Goal: Task Accomplishment & Management: Complete application form

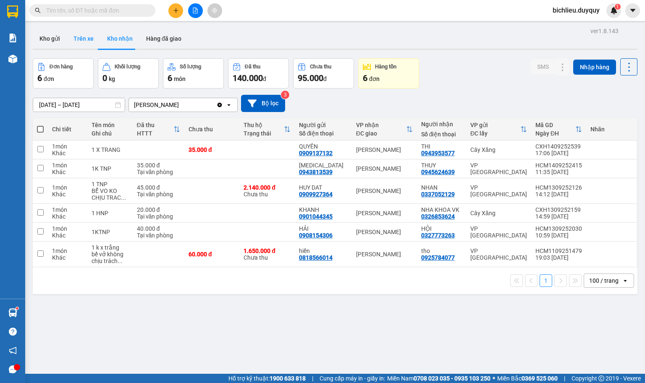
drag, startPoint x: 0, startPoint y: 0, endPoint x: 87, endPoint y: 38, distance: 94.9
click at [87, 38] on button "Trên xe" at bounding box center [84, 39] width 34 height 20
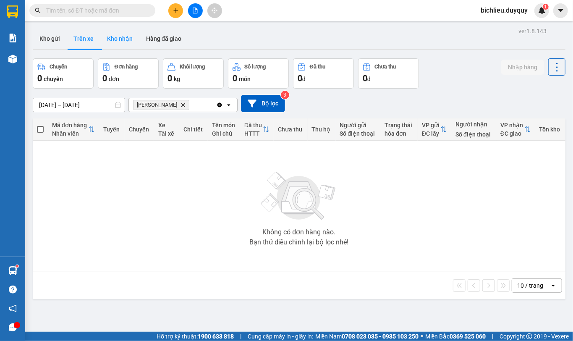
drag, startPoint x: 565, startPoint y: 0, endPoint x: 130, endPoint y: 41, distance: 436.9
click at [130, 41] on button "Kho nhận" at bounding box center [119, 39] width 39 height 20
type input "[DATE] – [DATE]"
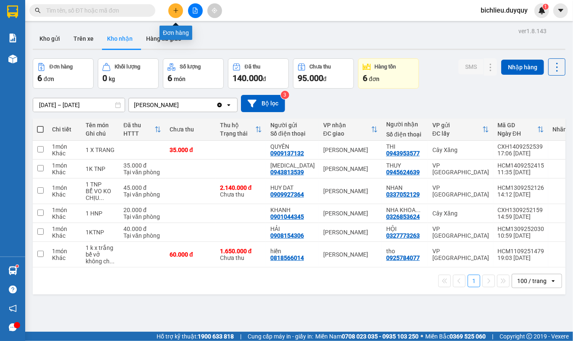
click at [175, 12] on icon "plus" at bounding box center [176, 11] width 6 height 6
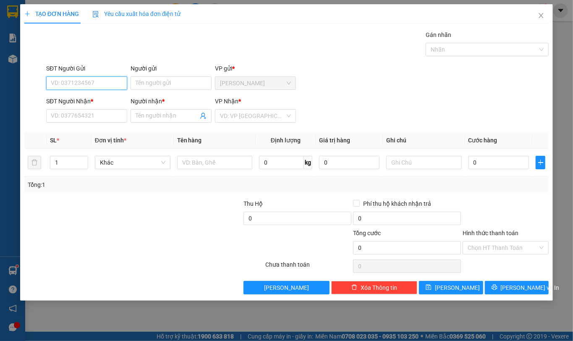
click at [65, 81] on input "SĐT Người Gửi" at bounding box center [86, 82] width 81 height 13
type input "0918624355"
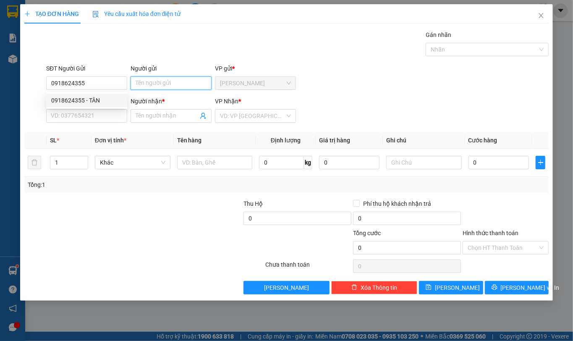
click at [145, 87] on input "Người gửi" at bounding box center [171, 82] width 81 height 13
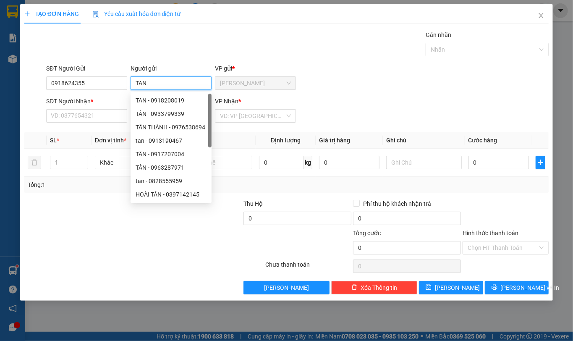
type input "TAN"
click at [52, 110] on div "SĐT Người Nhận * VD: 0377654321" at bounding box center [86, 111] width 81 height 29
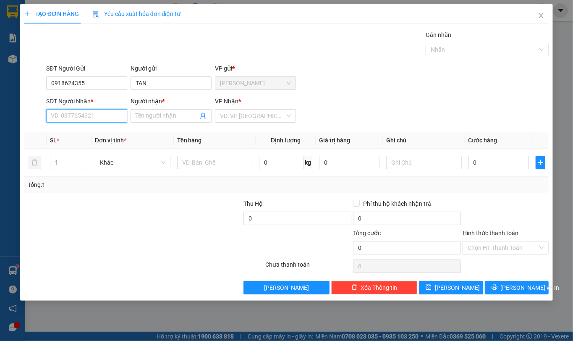
click at [57, 115] on input "SĐT Người Nhận *" at bounding box center [86, 115] width 81 height 13
type input "0932656383"
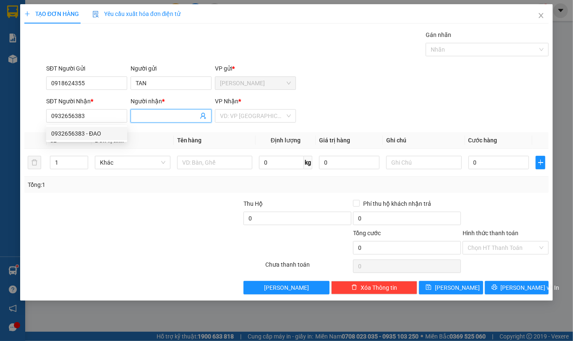
click at [134, 118] on span at bounding box center [171, 115] width 81 height 13
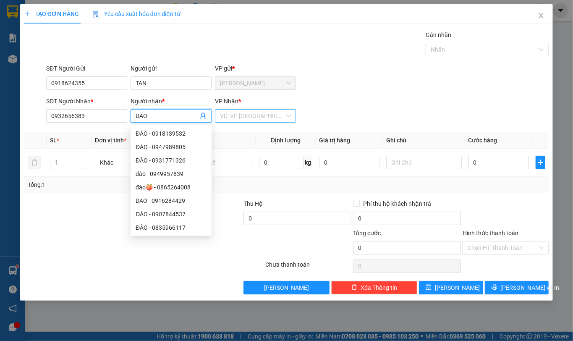
type input "DAO"
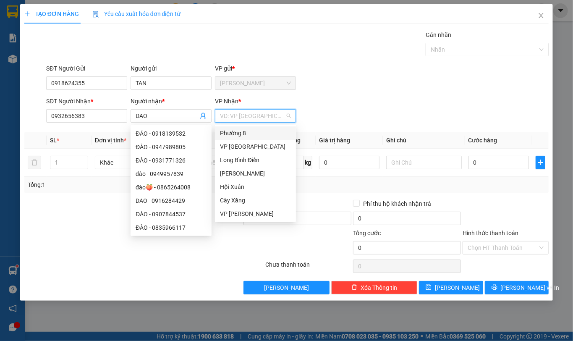
click at [227, 111] on input "search" at bounding box center [252, 116] width 65 height 13
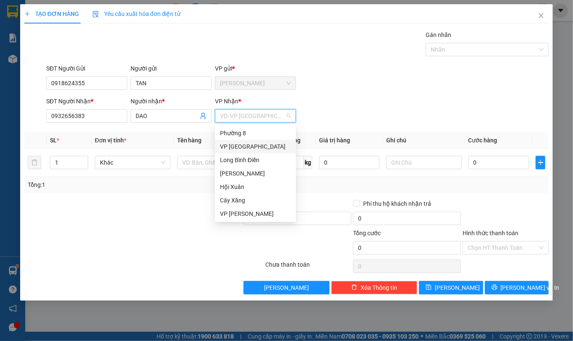
click at [224, 148] on div "VP [GEOGRAPHIC_DATA]" at bounding box center [255, 146] width 71 height 9
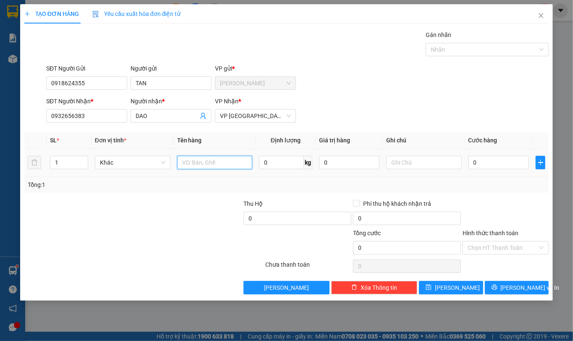
click at [202, 162] on input "text" at bounding box center [215, 162] width 76 height 13
type input "1TNP"
click at [499, 165] on input "0" at bounding box center [499, 162] width 60 height 13
click at [419, 165] on input "text" at bounding box center [424, 162] width 76 height 13
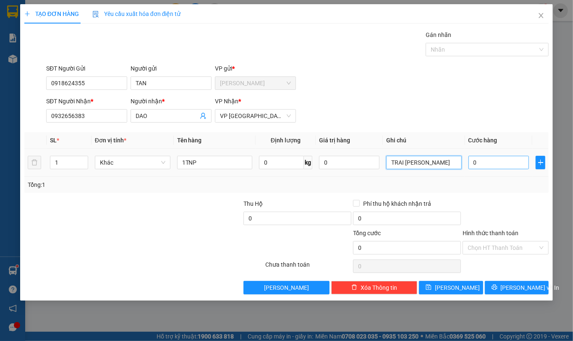
type input "TRAI [PERSON_NAME]"
click at [487, 165] on input "0" at bounding box center [499, 162] width 60 height 13
type input "4"
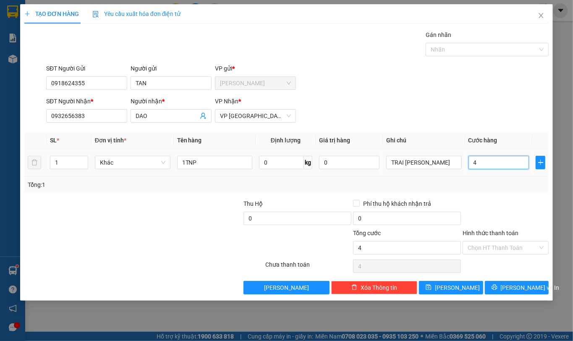
type input "40"
type input "400"
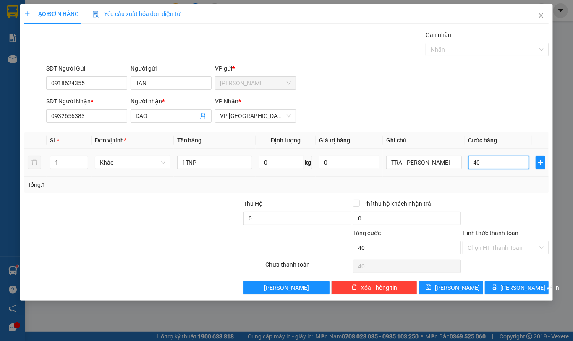
type input "400"
type input "4.000"
type input "40.000"
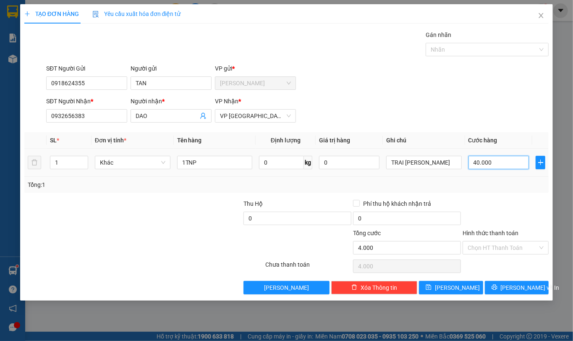
type input "40.000"
click at [497, 290] on icon "printer" at bounding box center [494, 287] width 5 height 5
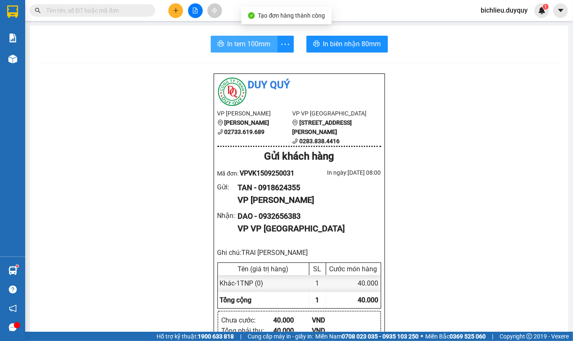
click at [248, 46] on span "In tem 100mm" at bounding box center [249, 44] width 43 height 10
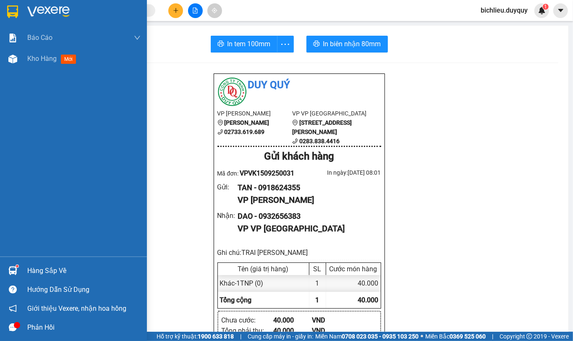
click at [9, 9] on img at bounding box center [12, 11] width 11 height 13
